Goal: Task Accomplishment & Management: Manage account settings

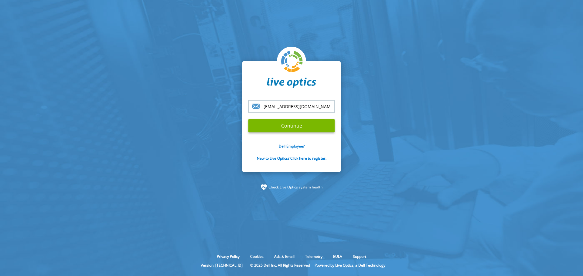
type input "[EMAIL_ADDRESS][DOMAIN_NAME]"
click at [248, 119] on input "Continue" at bounding box center [291, 125] width 86 height 13
click at [290, 127] on input "Continue" at bounding box center [291, 125] width 86 height 13
click at [256, 124] on input "Continue" at bounding box center [291, 125] width 86 height 13
click at [285, 126] on input "Continue" at bounding box center [291, 125] width 86 height 13
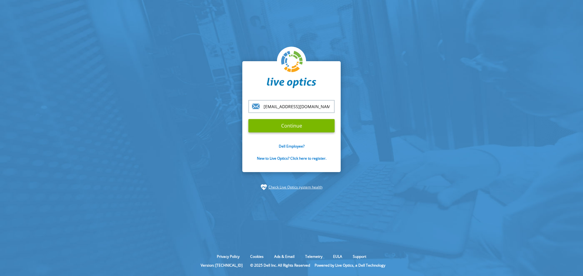
click at [436, 74] on section "[EMAIL_ADDRESS][DOMAIN_NAME] Continue Dell Employee? New to Live Optics? Click …" at bounding box center [291, 126] width 583 height 252
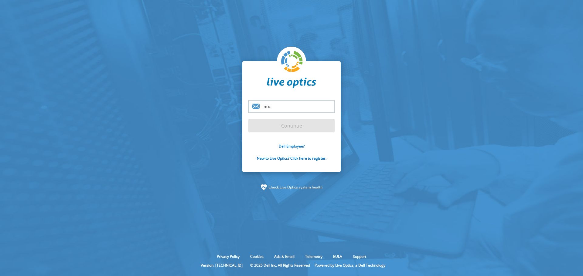
type input "[EMAIL_ADDRESS][DOMAIN_NAME]"
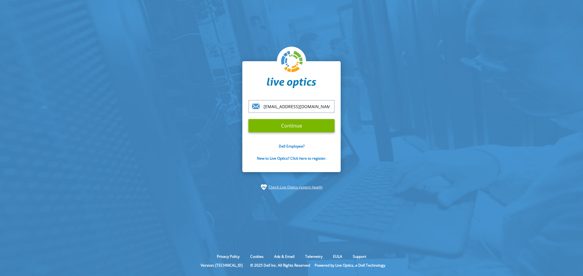
click at [248, 119] on input "Continue" at bounding box center [291, 125] width 86 height 13
click at [295, 127] on input "Continue" at bounding box center [291, 125] width 86 height 13
click at [297, 109] on input "[EMAIL_ADDRESS][DOMAIN_NAME]" at bounding box center [291, 106] width 86 height 13
click at [309, 124] on input "Continue" at bounding box center [291, 125] width 86 height 13
click at [248, 119] on input "Continue" at bounding box center [291, 125] width 86 height 13
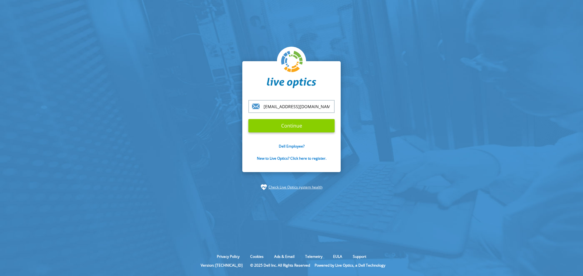
click at [248, 119] on input "Continue" at bounding box center [291, 125] width 86 height 13
click at [312, 129] on input "Continue" at bounding box center [291, 125] width 86 height 13
click at [317, 109] on input "[EMAIL_ADDRESS][DOMAIN_NAME]" at bounding box center [291, 106] width 86 height 13
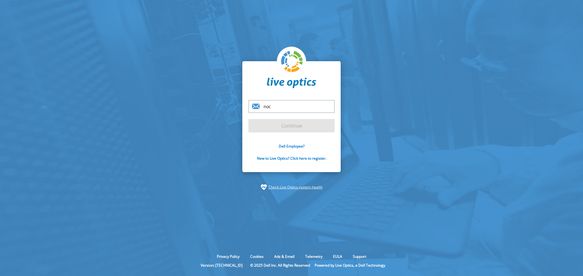
type input "[EMAIL_ADDRESS][DOMAIN_NAME]"
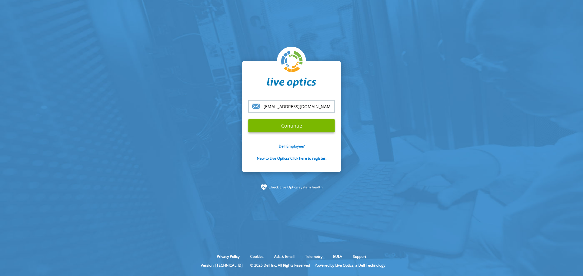
click at [248, 119] on input "Continue" at bounding box center [291, 125] width 86 height 13
